Goal: Transaction & Acquisition: Purchase product/service

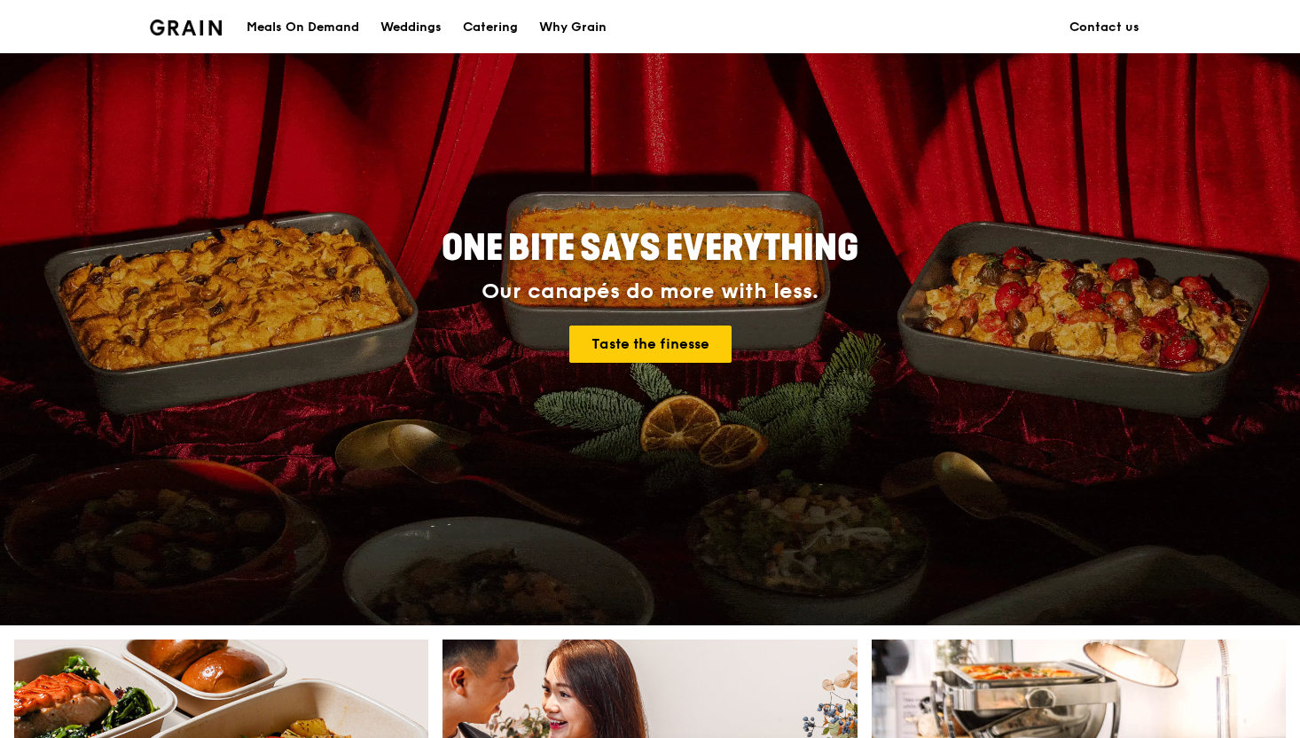
scroll to position [157, 0]
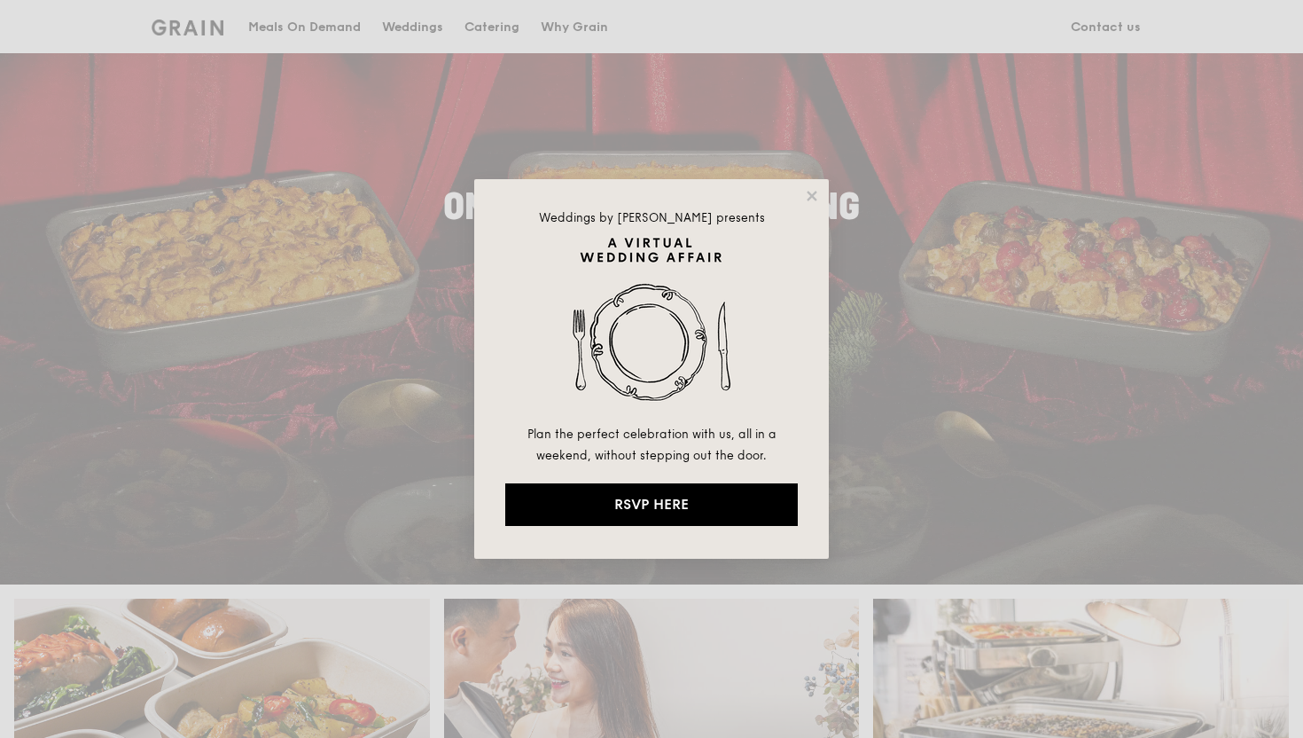
click at [797, 200] on div "Weddings by Grain presents Plan the perfect celebration with us, all in a weeke…" at bounding box center [651, 369] width 355 height 380
click at [807, 200] on icon at bounding box center [812, 196] width 16 height 16
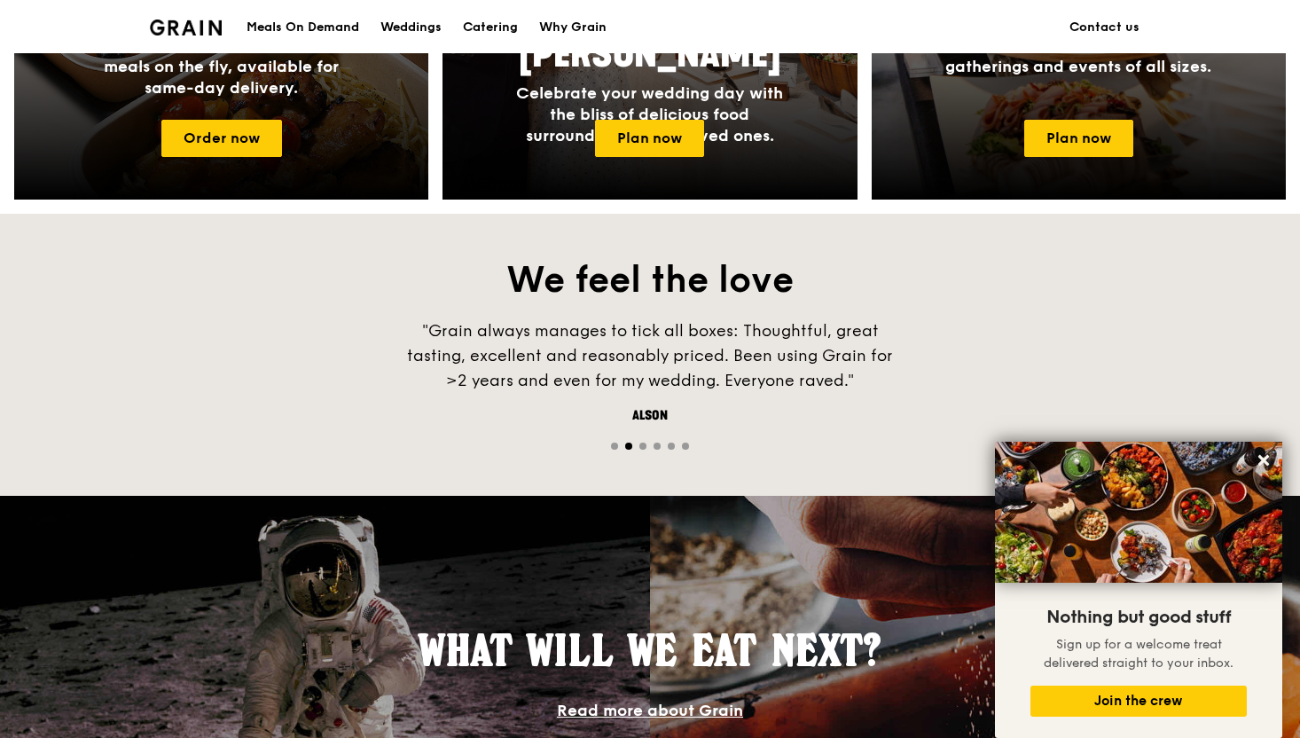
scroll to position [987, 0]
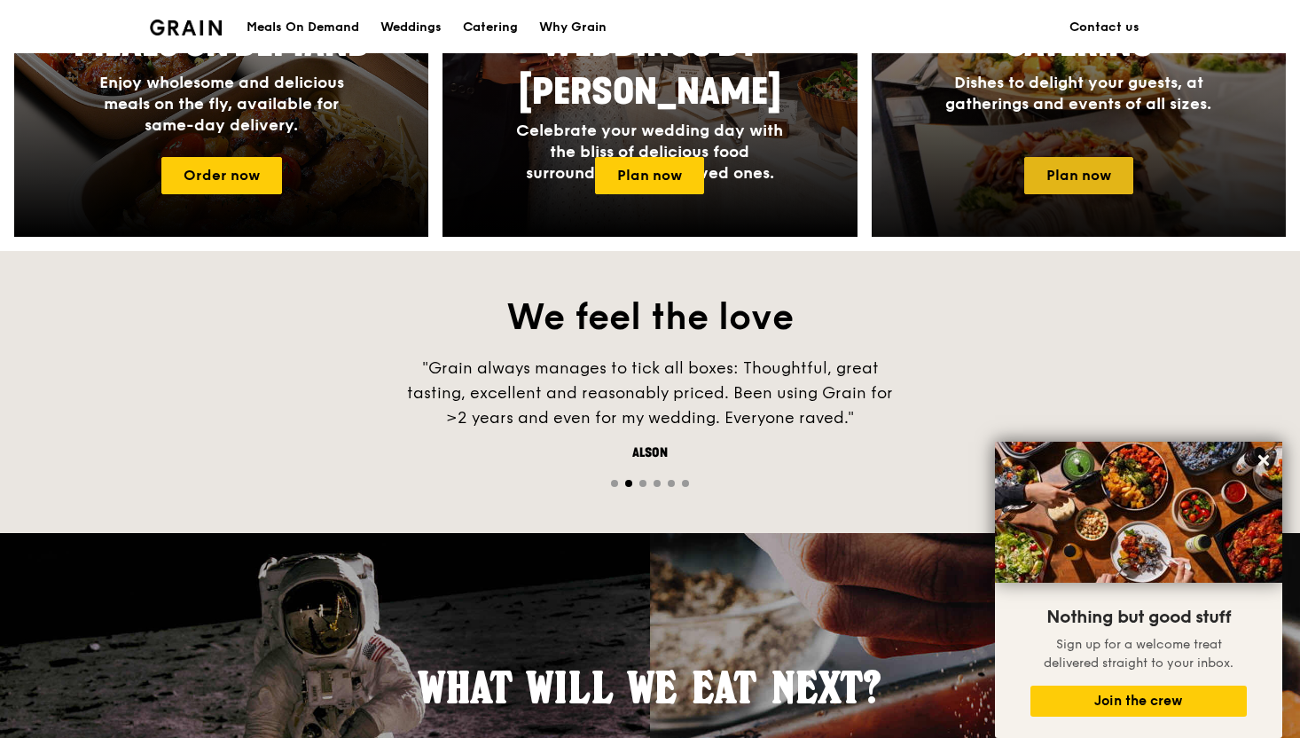
click at [1104, 178] on link "Plan now" at bounding box center [1078, 175] width 109 height 37
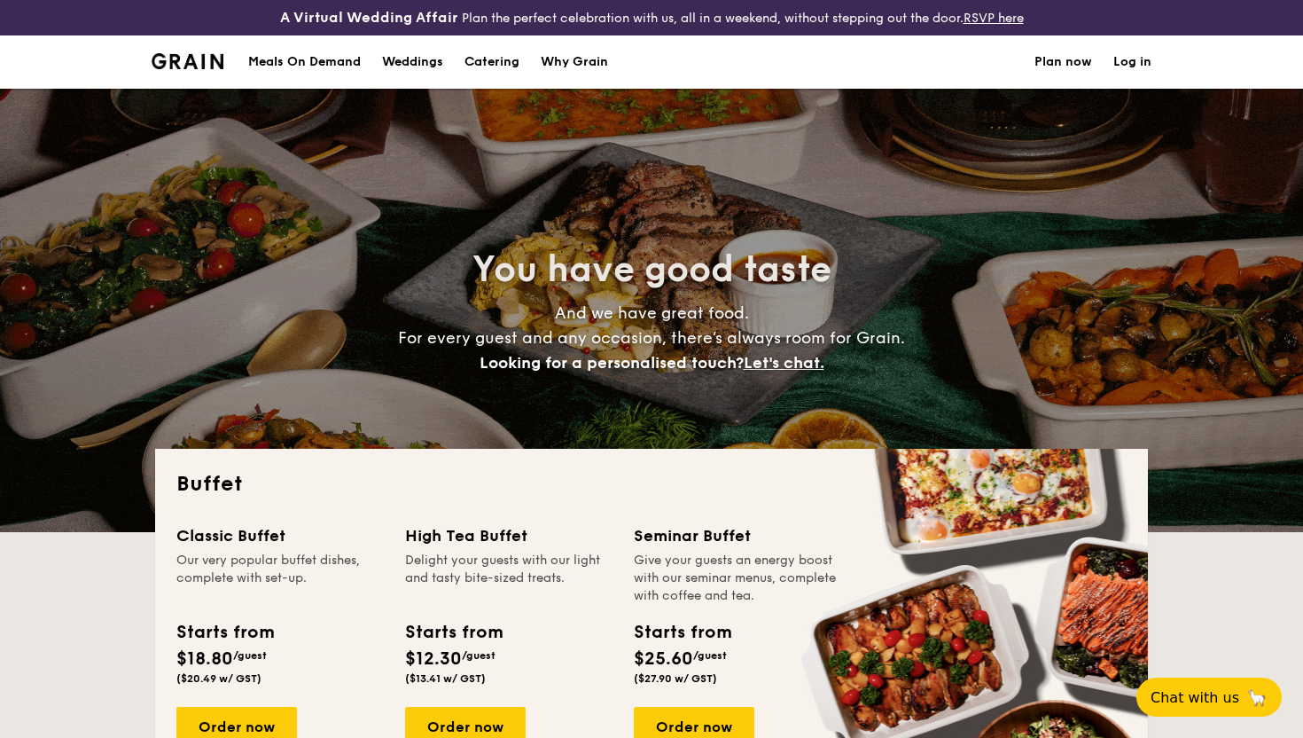
select select
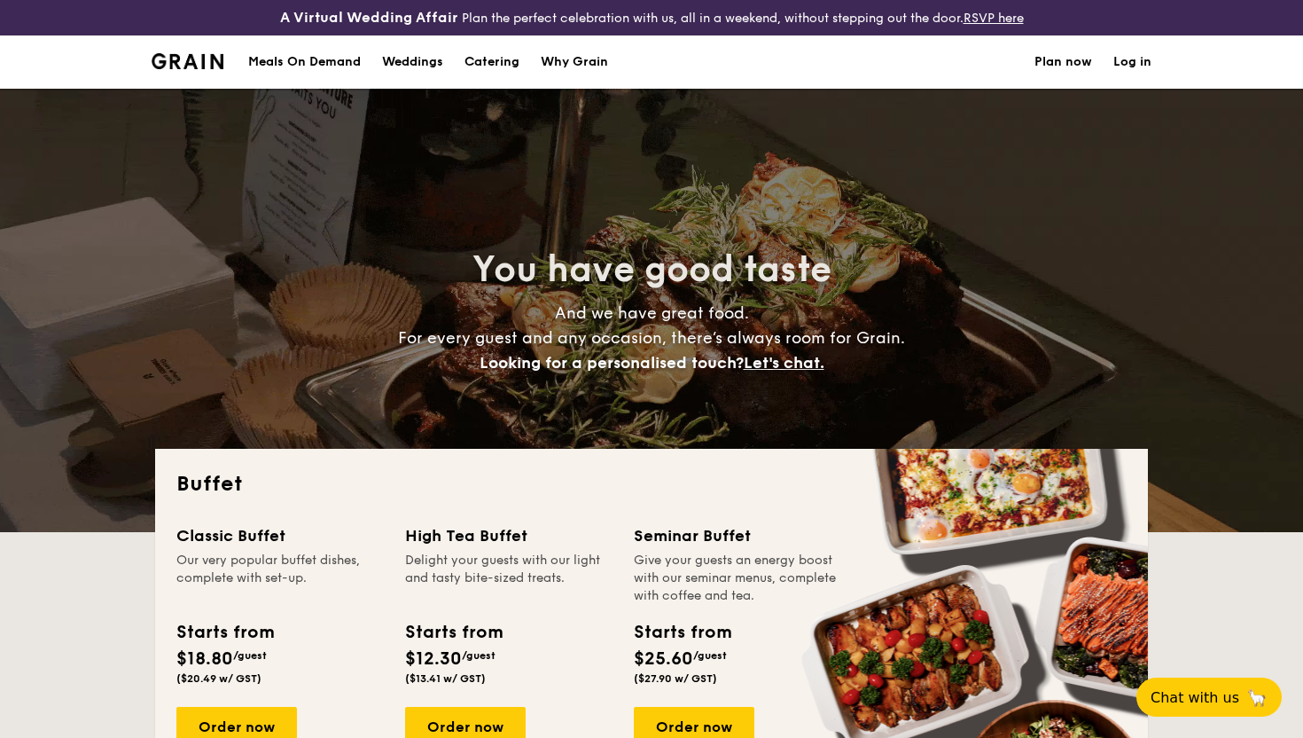
scroll to position [149, 0]
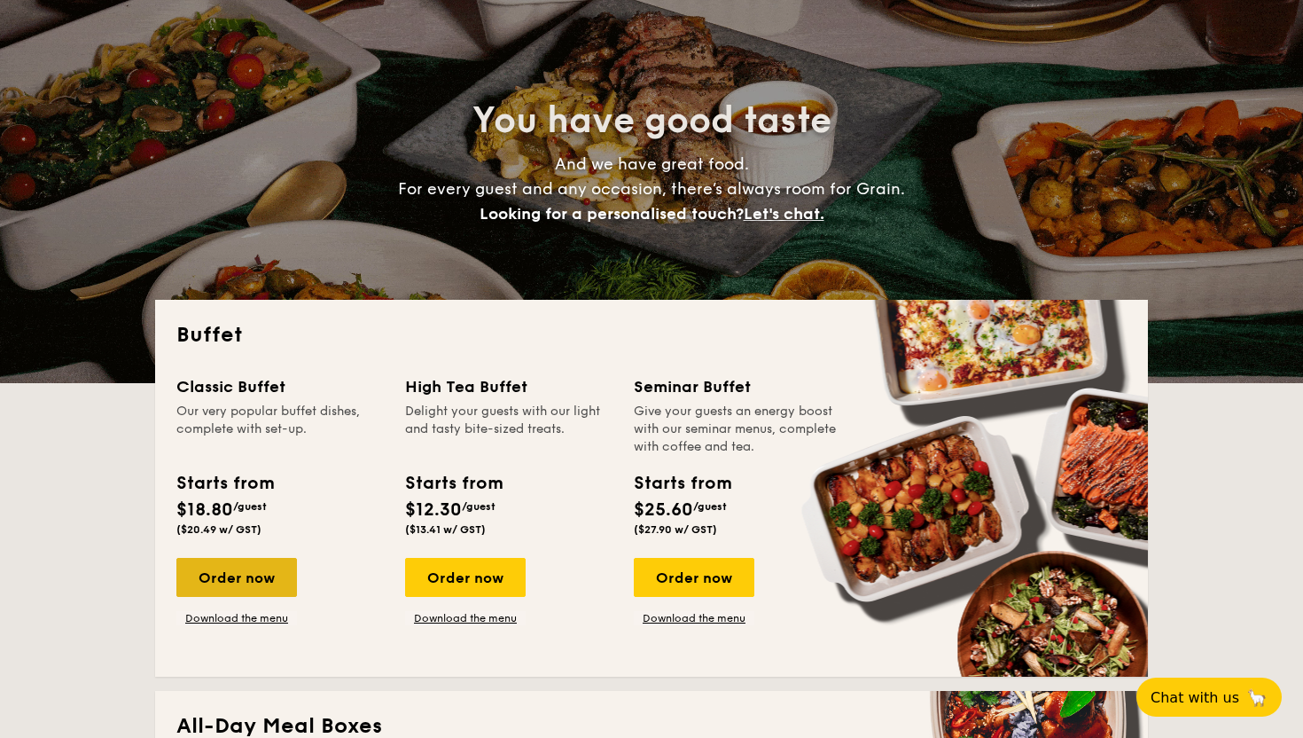
click at [248, 571] on div "Order now" at bounding box center [236, 577] width 121 height 39
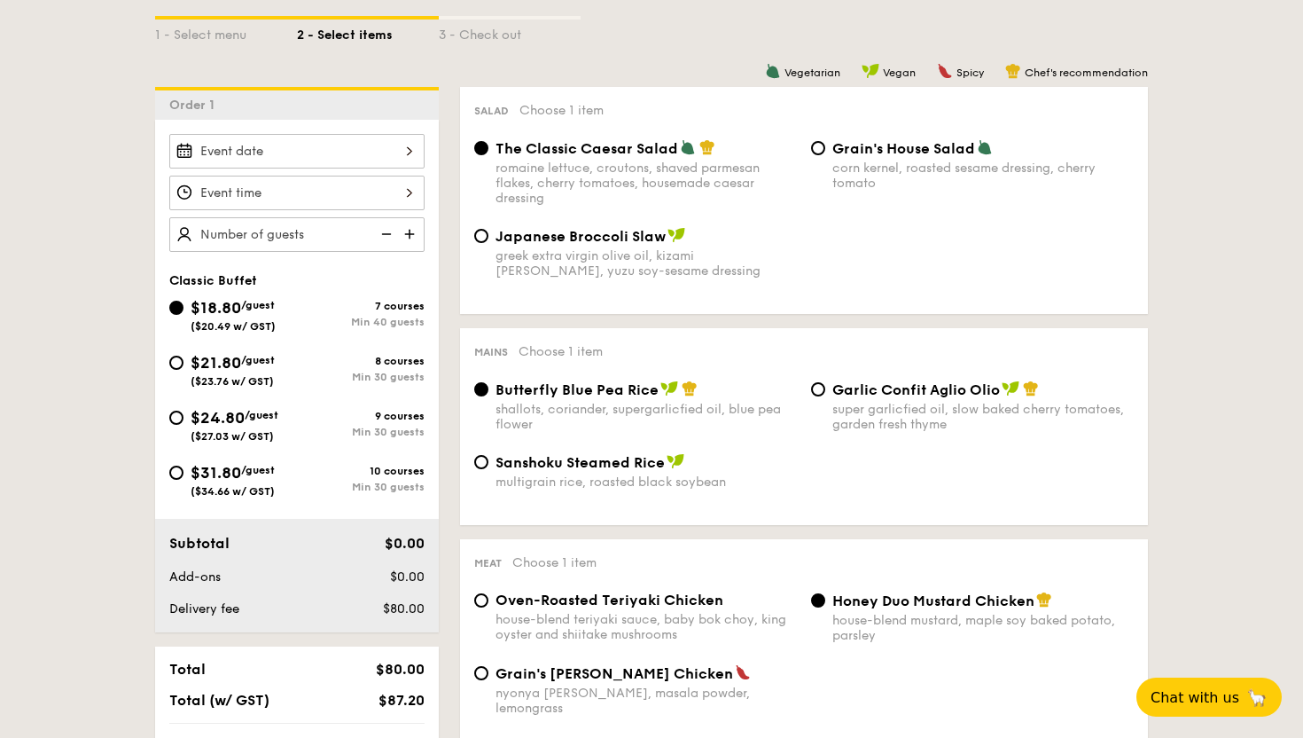
scroll to position [450, 0]
